Goal: Transaction & Acquisition: Purchase product/service

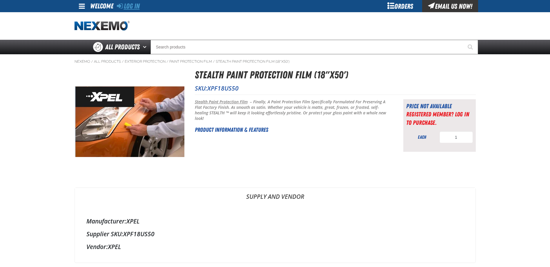
click at [131, 8] on link "Log In" at bounding box center [128, 6] width 23 height 8
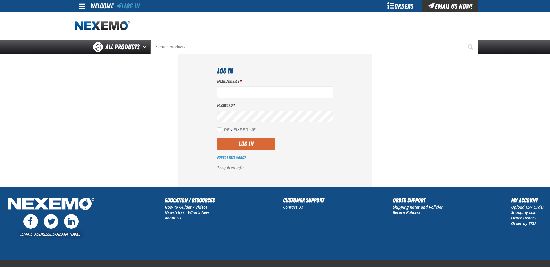
type input "[EMAIL_ADDRESS][DOMAIN_NAME]"
click at [244, 148] on button "Log In" at bounding box center [246, 143] width 58 height 13
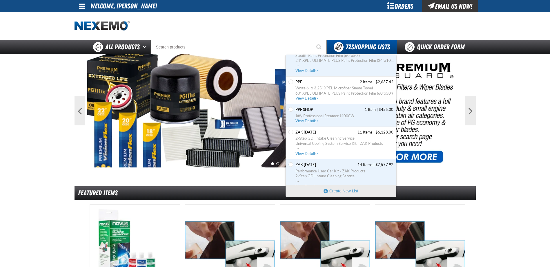
scroll to position [1247, 0]
click at [292, 82] on input "Set the PPF as Default" at bounding box center [291, 81] width 5 height 5
radio input "true"
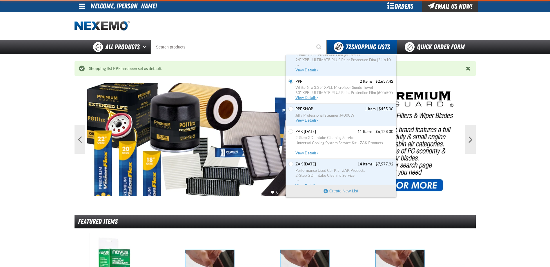
click at [378, 82] on span "$2,637.42" at bounding box center [385, 81] width 18 height 5
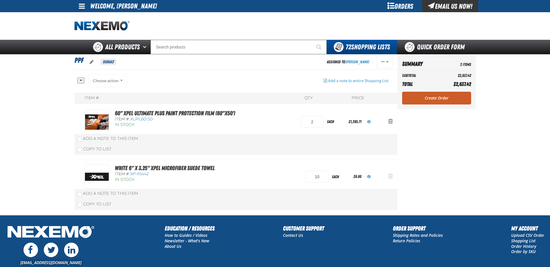
click at [389, 173] on span "Action Remove White 6&quot; x 3.25&quot; XPEL Microfiber Suede Towel from PPF" at bounding box center [390, 176] width 5 height 6
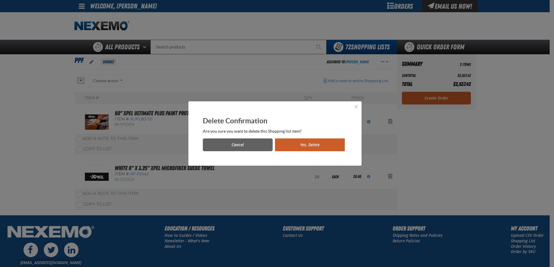
click at [307, 146] on button "Yes, Delete" at bounding box center [310, 144] width 70 height 13
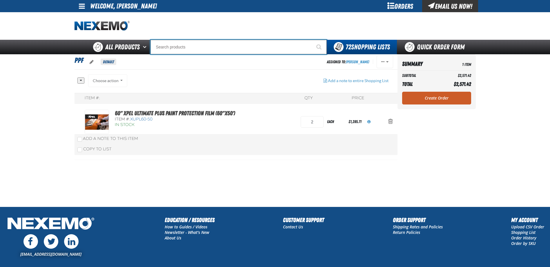
click at [177, 49] on input "Search" at bounding box center [238, 47] width 176 height 14
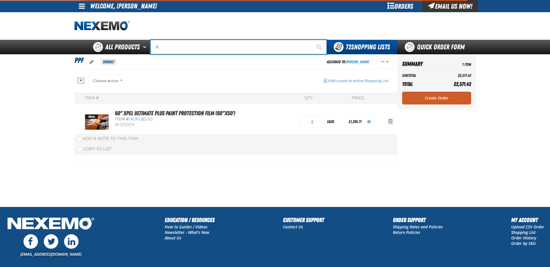
type input "XP"
type input "XPEL EZ-Tint"
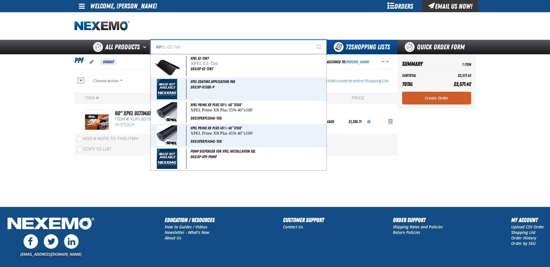
type input "X"
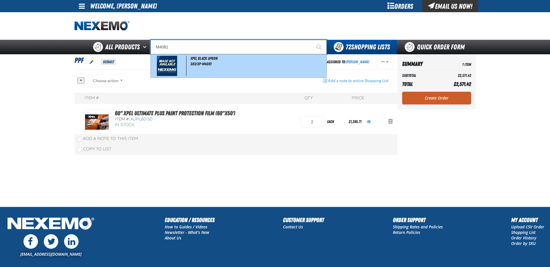
click at [194, 58] on span "XPEL BLACK APRON" at bounding box center [204, 58] width 27 height 5
type input "XPEL BLACK APRON"
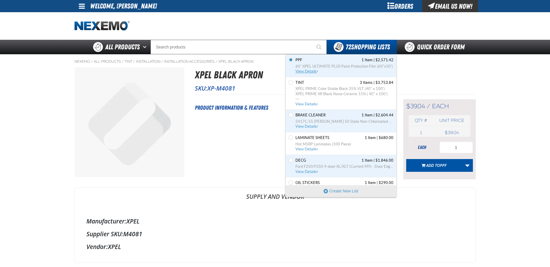
click at [310, 71] on span "View Details" at bounding box center [306, 71] width 23 height 4
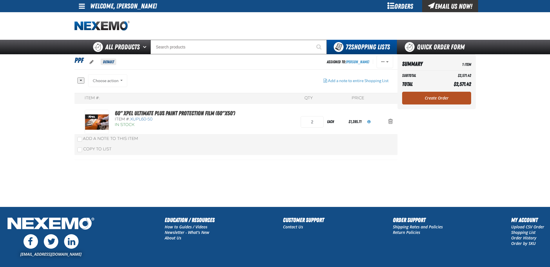
click at [428, 97] on link "Create Order" at bounding box center [436, 98] width 69 height 13
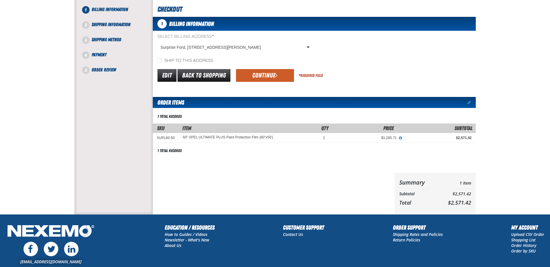
scroll to position [29, 0]
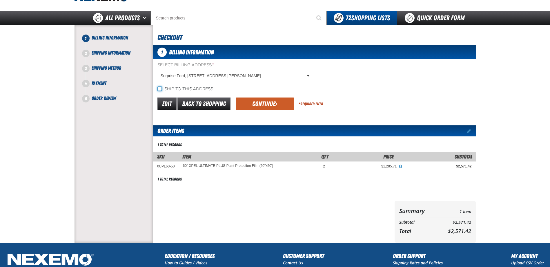
click at [161, 88] on input "Ship to this address" at bounding box center [159, 88] width 5 height 5
checkbox input "true"
click at [270, 106] on button "Continue" at bounding box center [265, 103] width 58 height 13
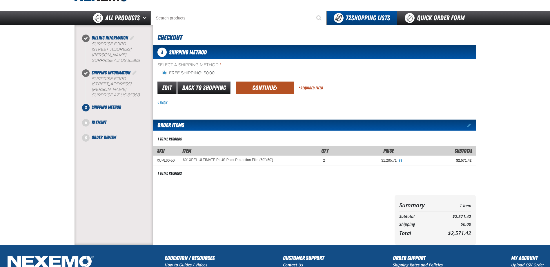
click at [260, 89] on button "Continue" at bounding box center [265, 87] width 58 height 13
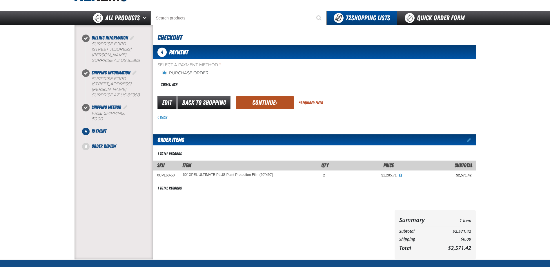
click at [257, 103] on button "Continue" at bounding box center [265, 102] width 58 height 13
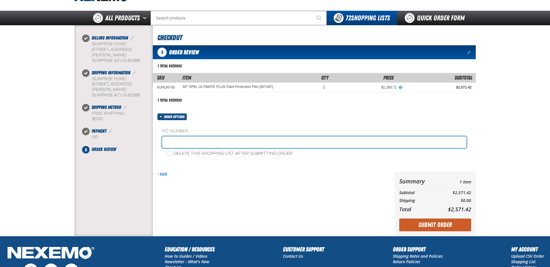
click at [179, 138] on input "text" at bounding box center [314, 142] width 304 height 12
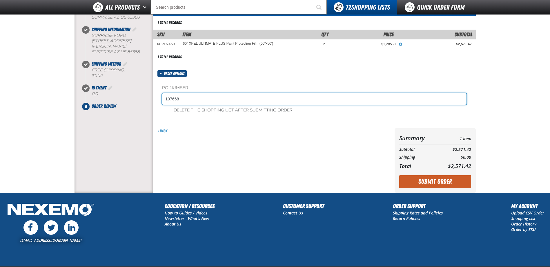
scroll to position [58, 0]
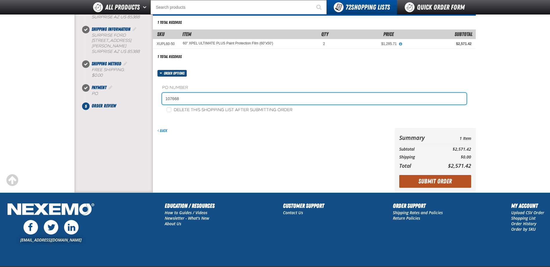
type input "107668"
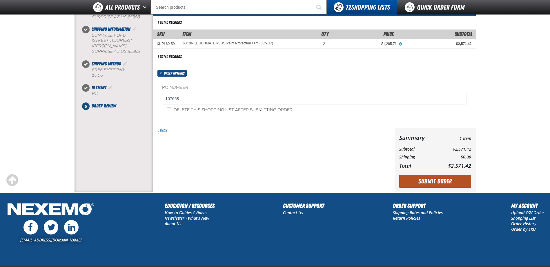
click at [436, 180] on button "Submit Order" at bounding box center [435, 181] width 72 height 13
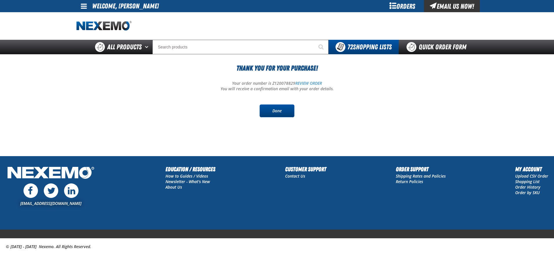
click at [277, 110] on link "Done" at bounding box center [277, 110] width 35 height 13
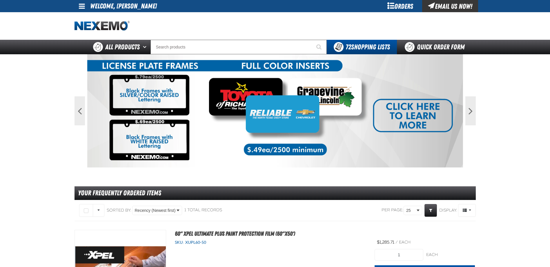
click at [401, 8] on div "Orders" at bounding box center [400, 6] width 43 height 12
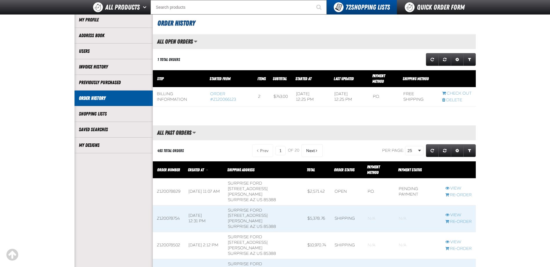
scroll to position [58, 0]
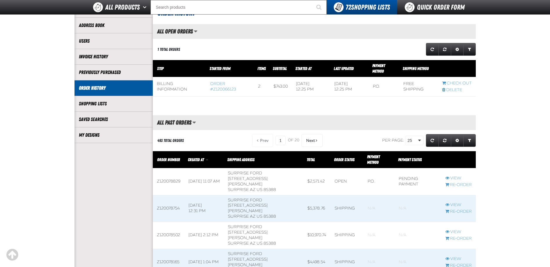
click at [214, 168] on span at bounding box center [204, 181] width 40 height 27
